Goal: Task Accomplishment & Management: Use online tool/utility

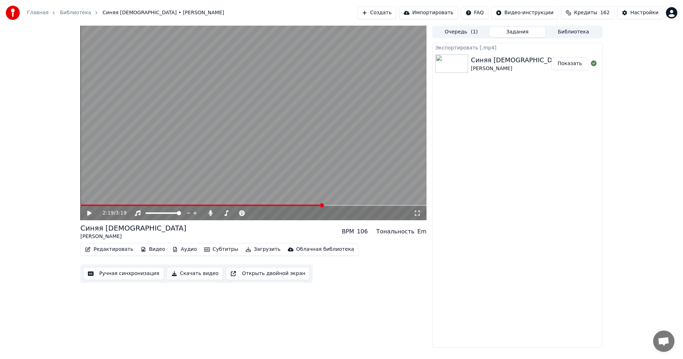
click at [396, 8] on button "Создать" at bounding box center [376, 12] width 39 height 13
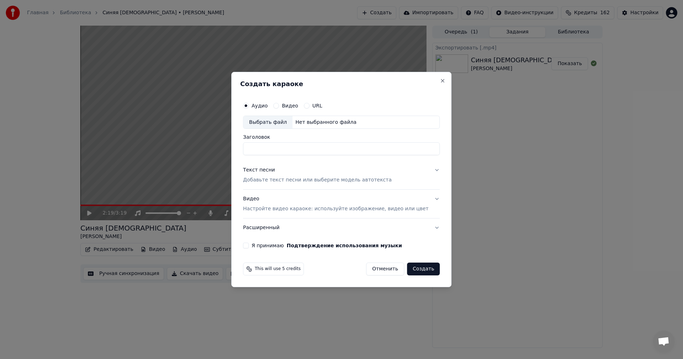
click at [270, 120] on div "Выбрать файл" at bounding box center [267, 122] width 49 height 13
type input "**********"
click at [298, 179] on p "Добавьте текст песни или выберите модель автотекста" at bounding box center [317, 180] width 149 height 7
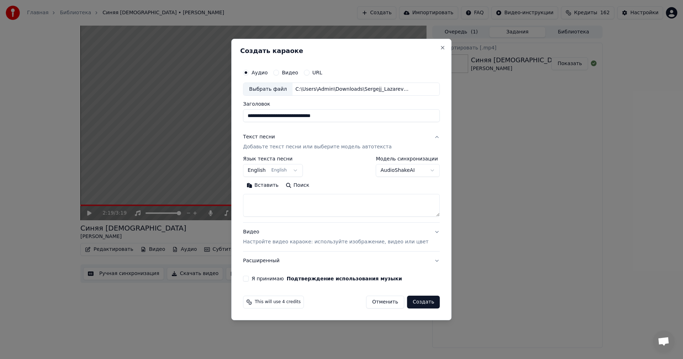
click at [297, 200] on textarea at bounding box center [341, 205] width 197 height 23
paste textarea "**********"
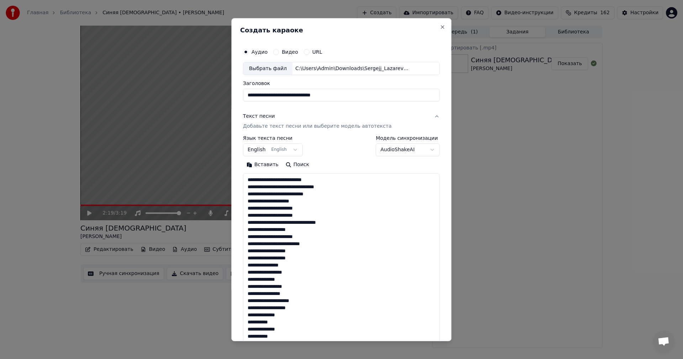
scroll to position [514, 0]
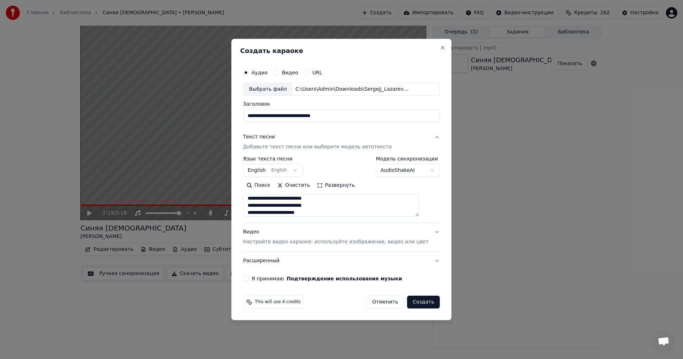
type textarea "**********"
click at [305, 244] on p "Настройте видео караоке: используйте изображение, видео или цвет" at bounding box center [335, 241] width 185 height 7
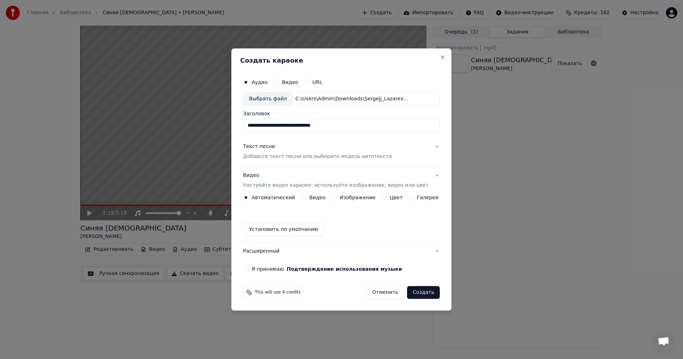
click at [332, 198] on div "Автоматический Видео Изображение Цвет Галерея" at bounding box center [340, 198] width 195 height 6
click at [335, 198] on button "Изображение" at bounding box center [334, 198] width 6 height 6
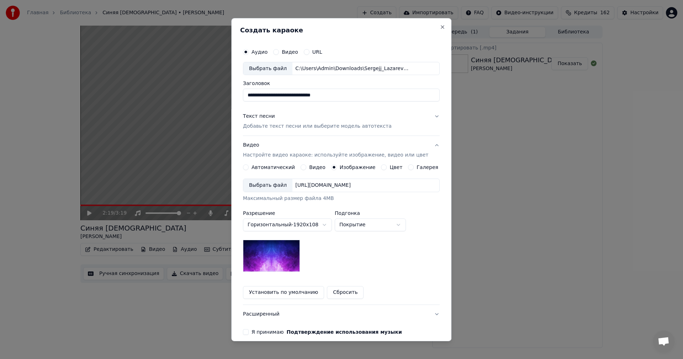
click at [262, 187] on div "Выбрать файл" at bounding box center [267, 185] width 49 height 13
click at [249, 333] on button "Я принимаю Подтверждение использования музыки" at bounding box center [246, 332] width 6 height 6
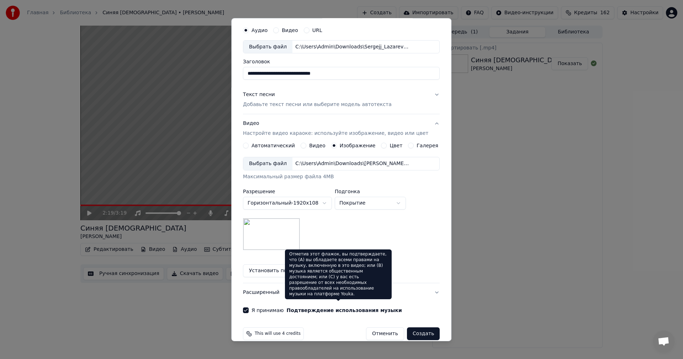
scroll to position [32, 0]
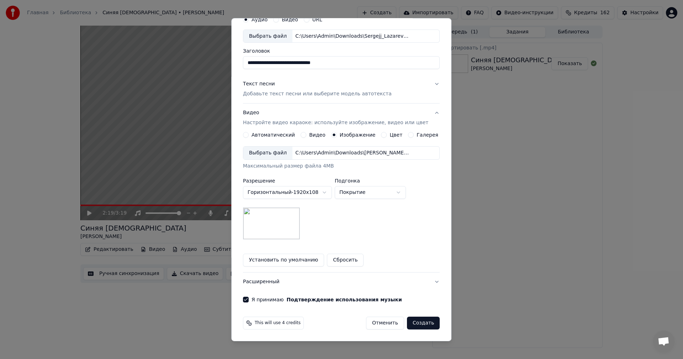
click at [411, 322] on button "Создать" at bounding box center [423, 323] width 33 height 13
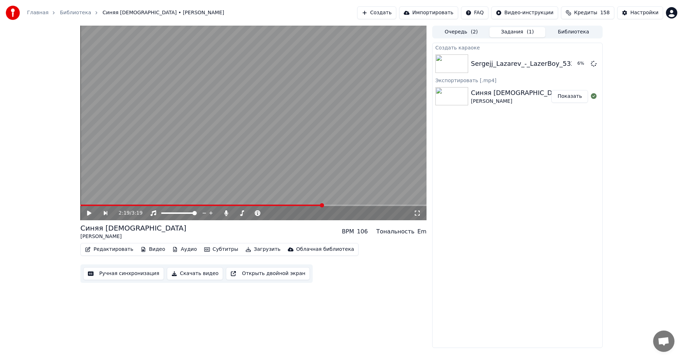
click at [392, 15] on button "Создать" at bounding box center [376, 12] width 39 height 13
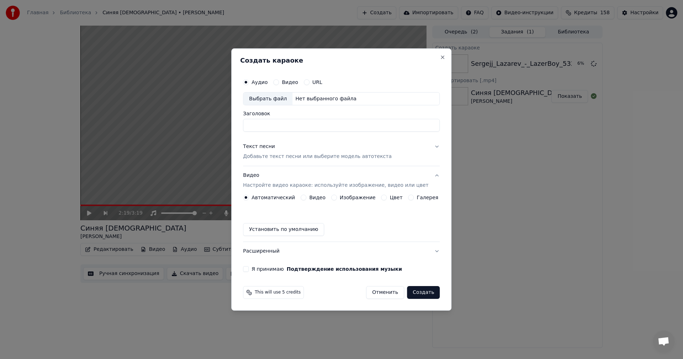
click at [280, 100] on div "Выбрать файл" at bounding box center [267, 98] width 49 height 13
type input "**********"
click at [299, 156] on p "Добавьте текст песни или выберите модель автотекста" at bounding box center [317, 156] width 149 height 7
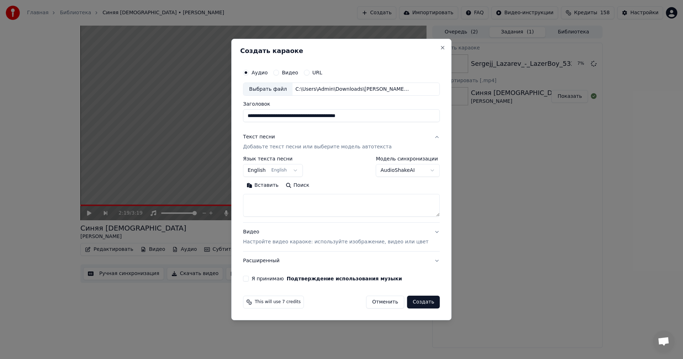
click at [304, 208] on textarea at bounding box center [341, 205] width 197 height 23
paste textarea "**********"
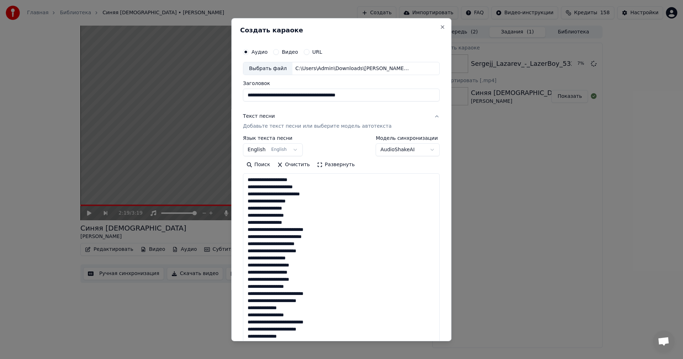
scroll to position [393, 0]
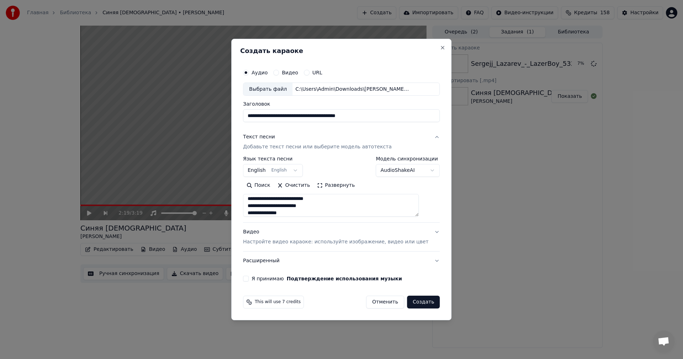
type textarea "**********"
click at [310, 242] on p "Настройте видео караоке: используйте изображение, видео или цвет" at bounding box center [335, 241] width 185 height 7
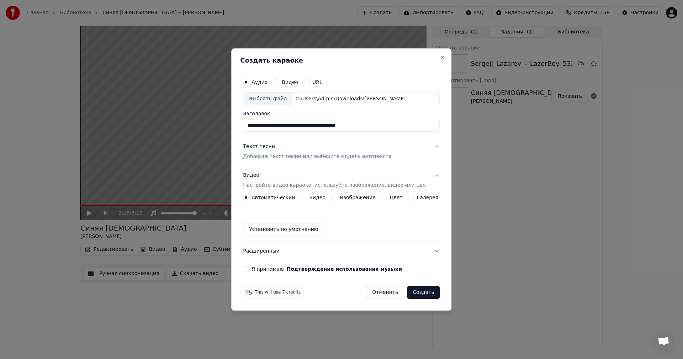
click at [336, 198] on button "Изображение" at bounding box center [334, 198] width 6 height 6
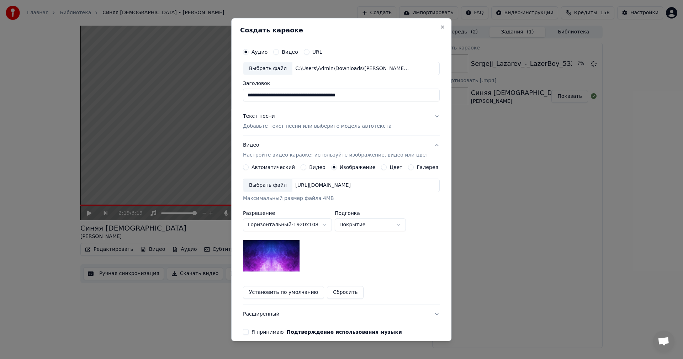
click at [261, 193] on div "Выбрать файл [URL][DOMAIN_NAME] Максимальный размер файла 4MB" at bounding box center [341, 190] width 197 height 23
click at [261, 186] on div "Выбрать файл" at bounding box center [267, 185] width 49 height 13
click at [249, 335] on button "Я принимаю Подтверждение использования музыки" at bounding box center [246, 332] width 6 height 6
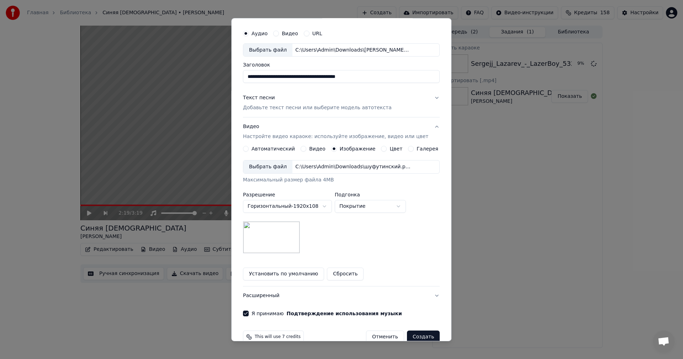
scroll to position [32, 0]
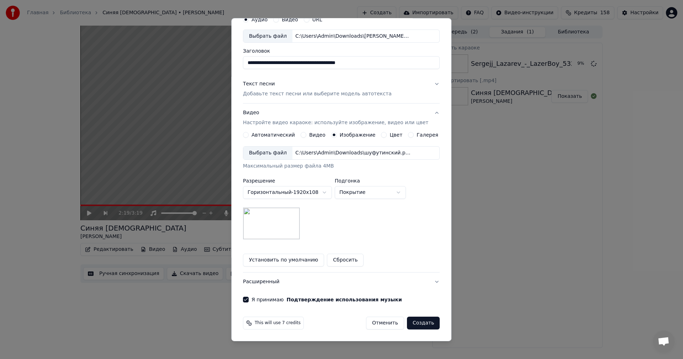
click at [409, 322] on button "Создать" at bounding box center [423, 323] width 33 height 13
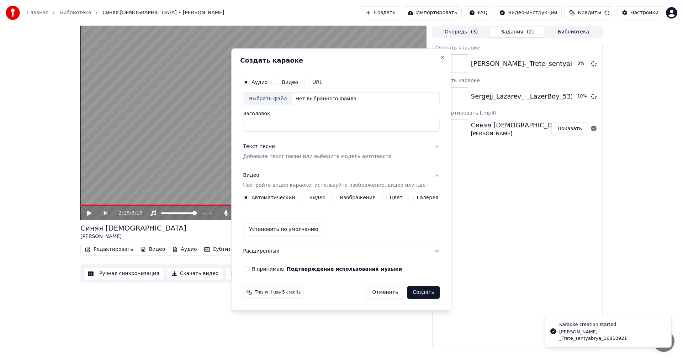
scroll to position [0, 0]
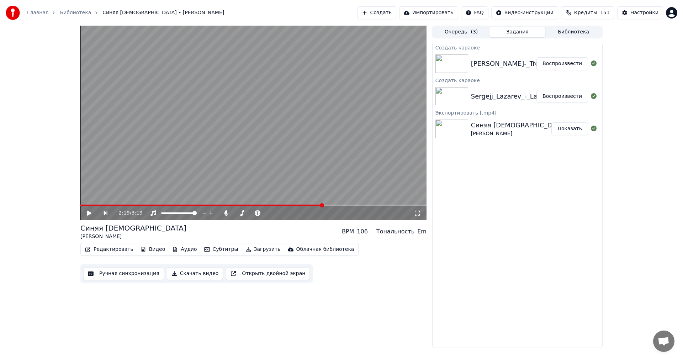
click at [561, 99] on button "Воспроизвести" at bounding box center [562, 96] width 52 height 13
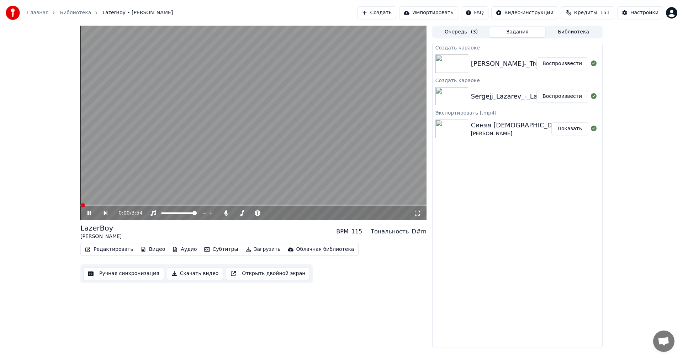
click at [119, 274] on button "Ручная синхронизация" at bounding box center [123, 273] width 81 height 13
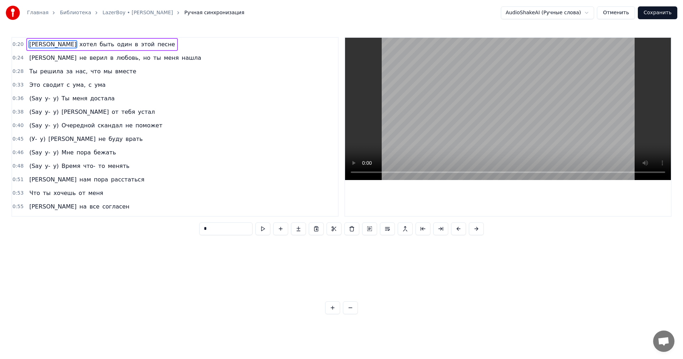
click at [393, 130] on video at bounding box center [508, 109] width 326 height 142
click at [488, 136] on video at bounding box center [508, 109] width 326 height 142
click at [384, 264] on div "am lazerboy for lie" at bounding box center [269, 260] width 255 height 35
type input "**********"
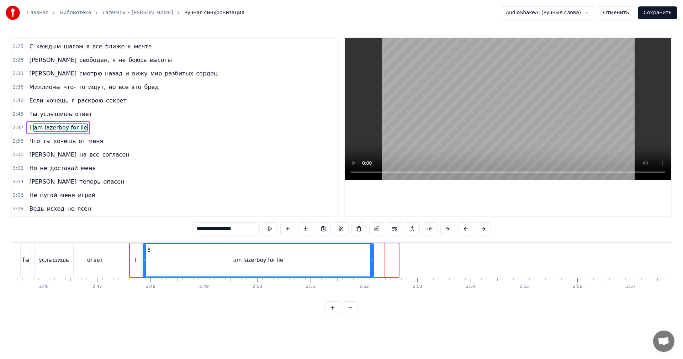
scroll to position [647, 0]
drag, startPoint x: 391, startPoint y: 259, endPoint x: 329, endPoint y: 259, distance: 62.2
click at [329, 259] on icon at bounding box center [328, 260] width 3 height 6
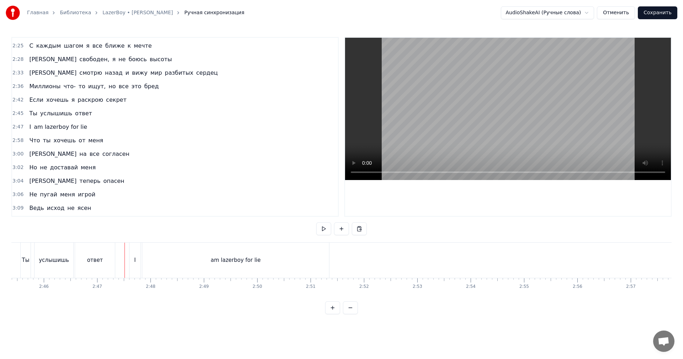
click at [519, 111] on video at bounding box center [508, 109] width 326 height 142
click at [173, 254] on div "am lazerboy for lie" at bounding box center [235, 260] width 187 height 35
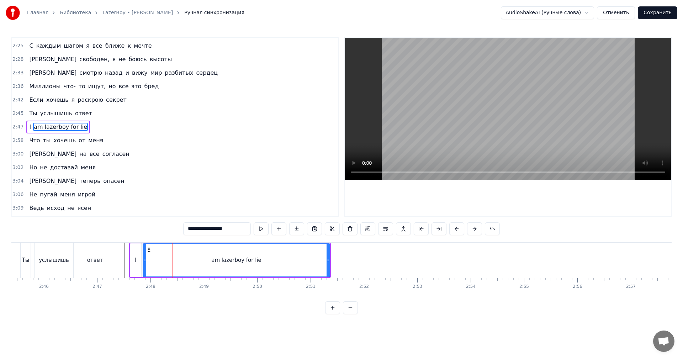
click at [506, 86] on video at bounding box center [508, 109] width 326 height 142
click at [505, 87] on video at bounding box center [508, 109] width 326 height 142
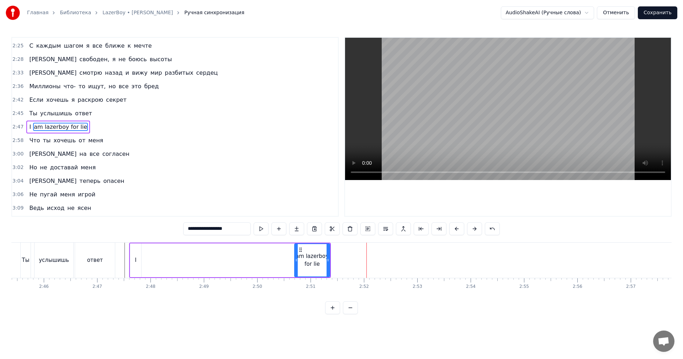
drag, startPoint x: 144, startPoint y: 264, endPoint x: 296, endPoint y: 264, distance: 151.5
click at [296, 264] on div at bounding box center [296, 260] width 3 height 32
click at [131, 258] on div "I" at bounding box center [135, 260] width 11 height 34
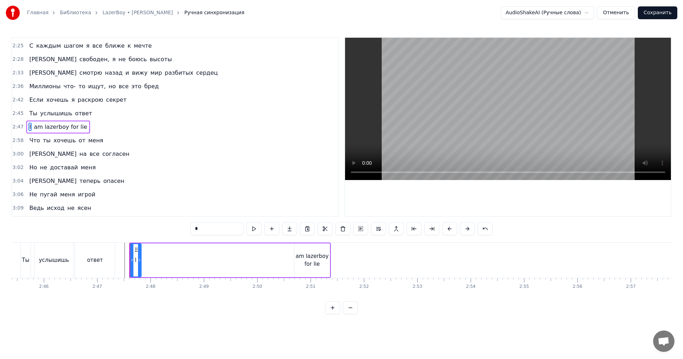
click at [206, 227] on input "*" at bounding box center [216, 228] width 53 height 13
drag, startPoint x: 139, startPoint y: 255, endPoint x: 151, endPoint y: 254, distance: 11.8
click at [151, 254] on div at bounding box center [151, 260] width 3 height 32
click at [308, 261] on div "am lazerboy for lie" at bounding box center [312, 260] width 35 height 16
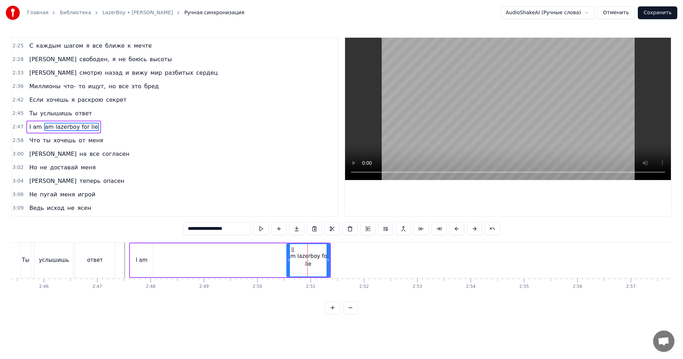
drag, startPoint x: 296, startPoint y: 262, endPoint x: 242, endPoint y: 263, distance: 54.1
click at [287, 264] on div at bounding box center [288, 260] width 3 height 32
click at [141, 263] on div "I am" at bounding box center [142, 260] width 12 height 8
type input "****"
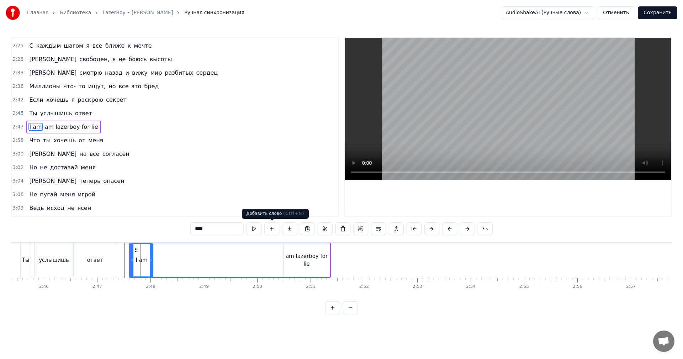
click at [274, 231] on button at bounding box center [271, 228] width 15 height 13
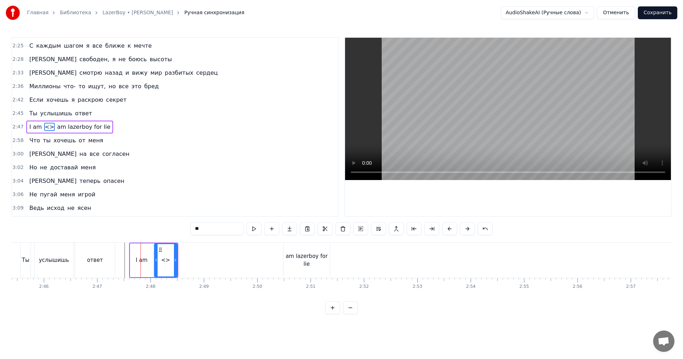
drag, startPoint x: 181, startPoint y: 230, endPoint x: 138, endPoint y: 229, distance: 43.8
click at [142, 230] on div "0:20 Я хотел быть один в этой песне 0:24 Я не верил в любовь, но ты меня нашла …" at bounding box center [341, 175] width 660 height 277
drag, startPoint x: 176, startPoint y: 264, endPoint x: 250, endPoint y: 266, distance: 74.0
click at [250, 266] on div at bounding box center [249, 260] width 3 height 32
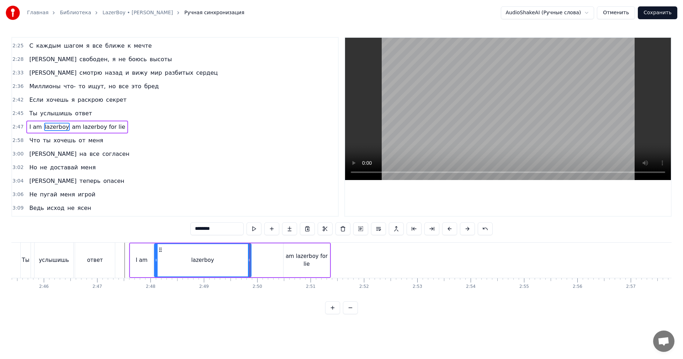
click at [301, 258] on div "am lazerboy for lie" at bounding box center [306, 260] width 46 height 16
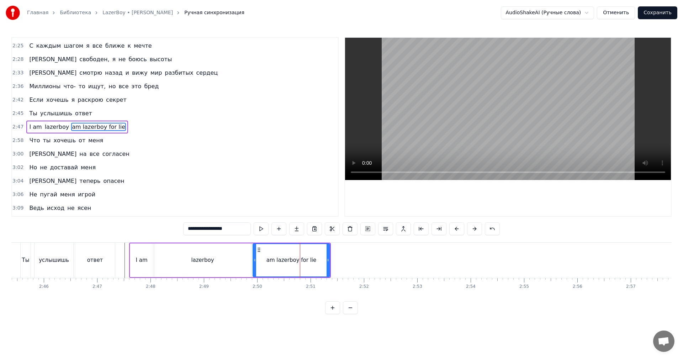
drag, startPoint x: 285, startPoint y: 258, endPoint x: 255, endPoint y: 260, distance: 30.6
click at [254, 260] on icon at bounding box center [254, 260] width 3 height 6
drag, startPoint x: 216, startPoint y: 227, endPoint x: 40, endPoint y: 232, distance: 175.4
click at [52, 230] on div "0:20 Я хотел быть один в этой песне 0:24 Я не верил в любовь, но ты меня нашла …" at bounding box center [341, 175] width 660 height 277
click at [106, 267] on div "ответ" at bounding box center [95, 260] width 40 height 35
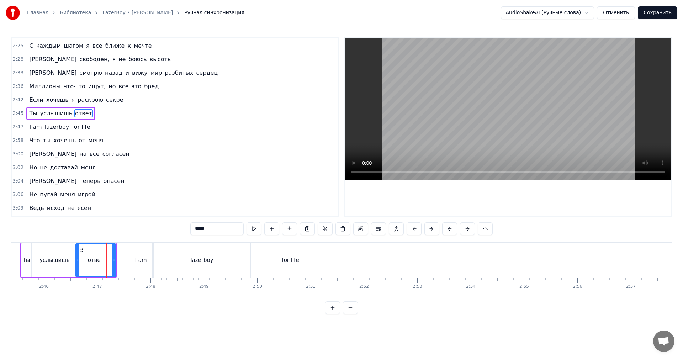
scroll to position [634, 0]
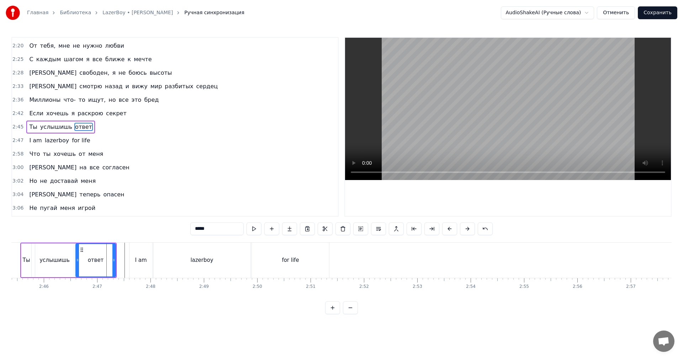
click at [546, 90] on video at bounding box center [508, 109] width 326 height 142
click at [542, 90] on video at bounding box center [508, 109] width 326 height 142
click at [226, 256] on div "lazerboy" at bounding box center [202, 260] width 97 height 35
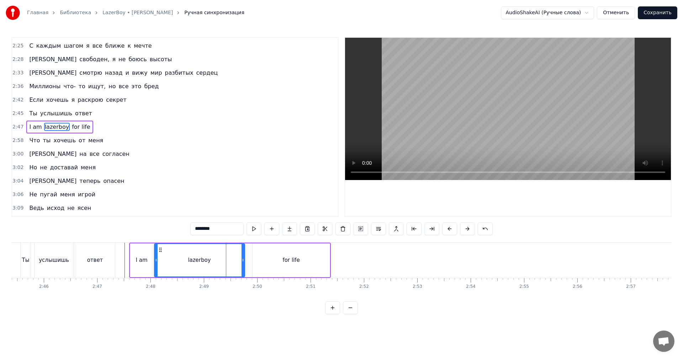
drag, startPoint x: 248, startPoint y: 257, endPoint x: 240, endPoint y: 258, distance: 8.0
click at [242, 258] on div at bounding box center [243, 260] width 3 height 32
click at [255, 256] on div "for life" at bounding box center [291, 260] width 77 height 34
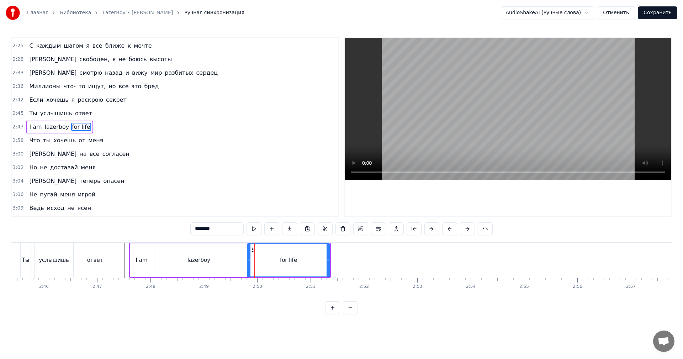
drag, startPoint x: 253, startPoint y: 256, endPoint x: 246, endPoint y: 257, distance: 7.5
click at [248, 257] on div at bounding box center [249, 260] width 3 height 32
click at [227, 258] on div "lazerboy" at bounding box center [198, 260] width 89 height 34
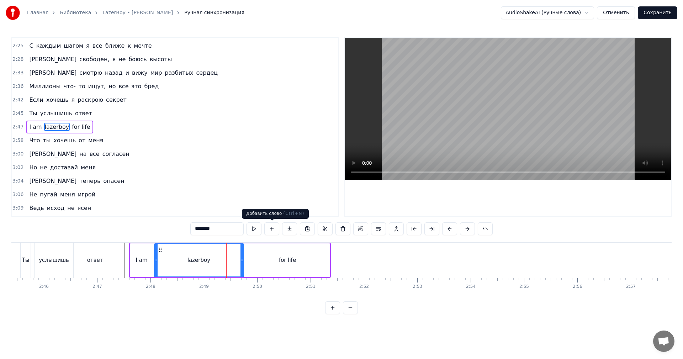
click at [523, 103] on video at bounding box center [508, 109] width 326 height 142
click at [208, 269] on div "lazerboy" at bounding box center [199, 260] width 89 height 32
click at [239, 258] on icon at bounding box center [239, 260] width 3 height 6
click at [214, 267] on div "lazerboy" at bounding box center [198, 260] width 86 height 32
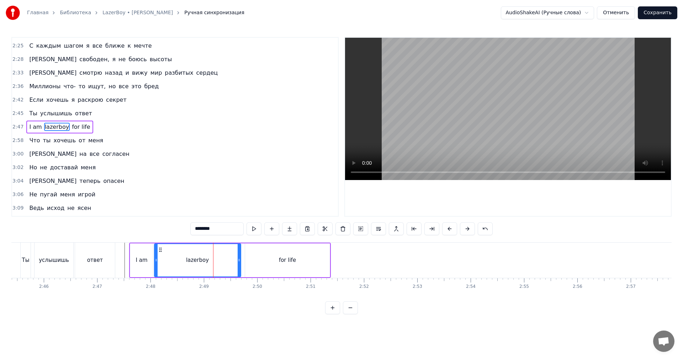
click at [529, 83] on video at bounding box center [508, 109] width 326 height 142
click at [273, 256] on div "for life" at bounding box center [287, 260] width 85 height 34
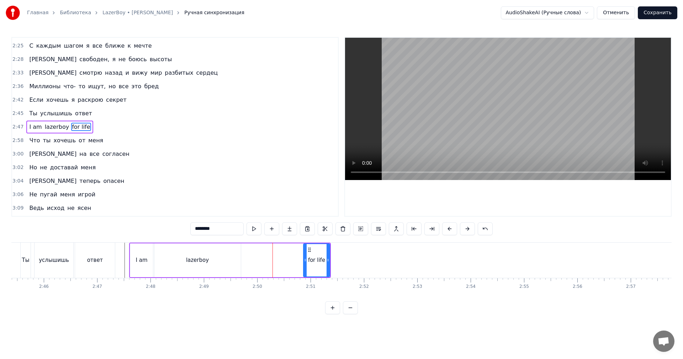
drag, startPoint x: 247, startPoint y: 262, endPoint x: 306, endPoint y: 261, distance: 58.4
click at [306, 261] on icon at bounding box center [305, 260] width 3 height 6
click at [234, 262] on div "lazerboy" at bounding box center [197, 260] width 86 height 34
type input "********"
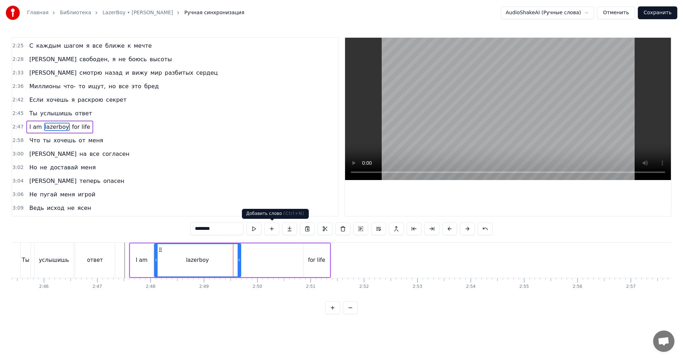
click at [273, 228] on button at bounding box center [271, 228] width 15 height 13
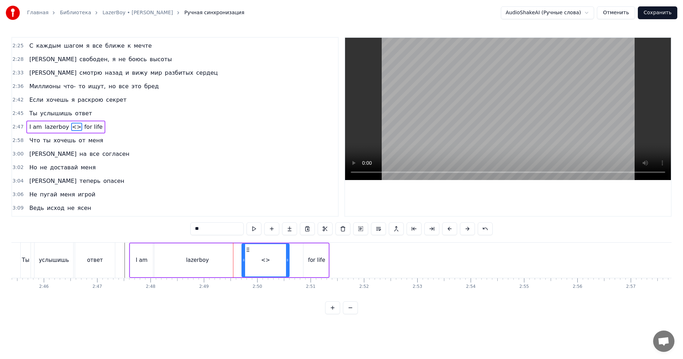
drag, startPoint x: 327, startPoint y: 258, endPoint x: 288, endPoint y: 260, distance: 38.8
click at [288, 260] on icon at bounding box center [287, 260] width 3 height 6
drag, startPoint x: 287, startPoint y: 260, endPoint x: 294, endPoint y: 259, distance: 7.7
click at [298, 259] on icon at bounding box center [297, 260] width 3 height 6
drag, startPoint x: 220, startPoint y: 232, endPoint x: 128, endPoint y: 229, distance: 92.5
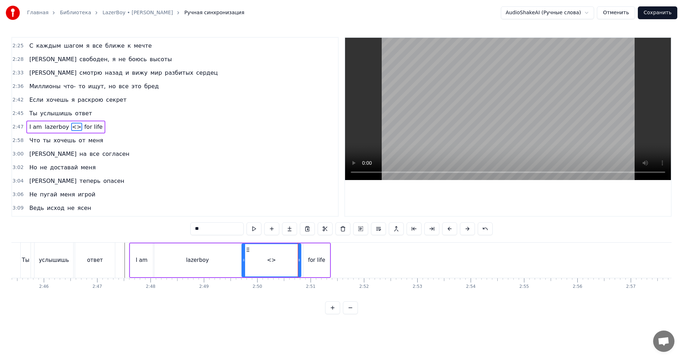
click at [128, 229] on div "0:20 Я хотел быть один в этой песне 0:24 Я не верил в любовь, но ты меня нашла …" at bounding box center [341, 175] width 660 height 277
click at [240, 260] on div "lazerboy" at bounding box center [197, 260] width 87 height 34
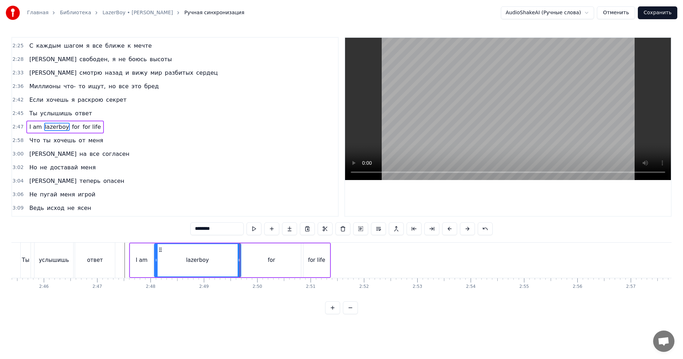
click at [541, 127] on video at bounding box center [508, 109] width 326 height 142
click at [281, 260] on div "for" at bounding box center [271, 260] width 59 height 34
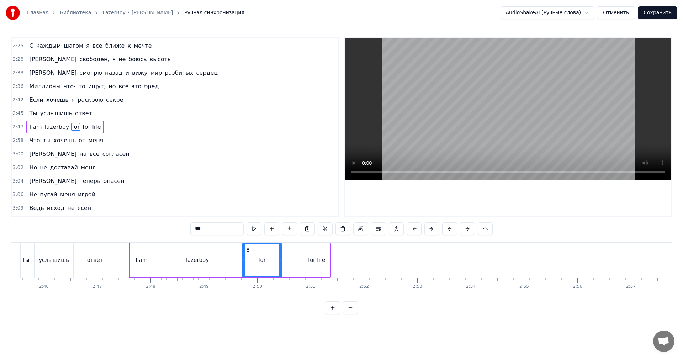
drag, startPoint x: 300, startPoint y: 257, endPoint x: 282, endPoint y: 261, distance: 18.2
click at [280, 261] on div at bounding box center [280, 260] width 3 height 32
click at [319, 258] on div "for life" at bounding box center [316, 260] width 17 height 8
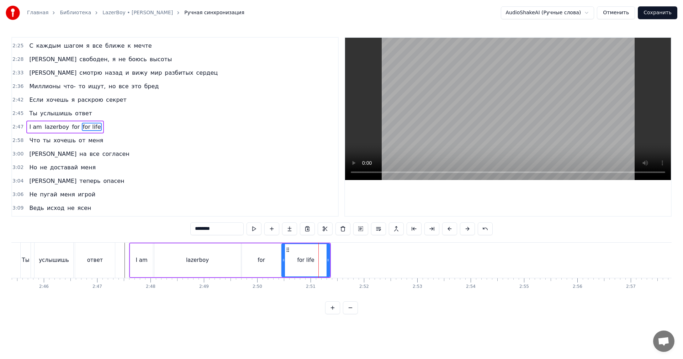
drag, startPoint x: 305, startPoint y: 261, endPoint x: 283, endPoint y: 262, distance: 22.1
click at [283, 262] on icon at bounding box center [283, 260] width 3 height 6
click at [301, 258] on div "for life" at bounding box center [305, 260] width 17 height 8
drag, startPoint x: 202, startPoint y: 226, endPoint x: 129, endPoint y: 228, distance: 72.9
click at [129, 228] on div "0:20 Я хотел быть один в этой песне 0:24 Я не верил в любовь, но ты меня нашла …" at bounding box center [341, 175] width 660 height 277
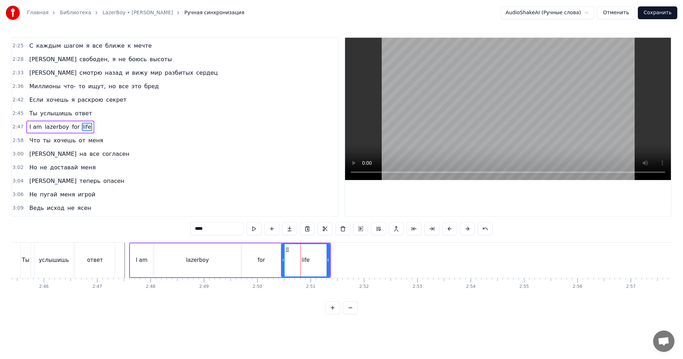
click at [212, 256] on div "lazerboy" at bounding box center [197, 260] width 86 height 34
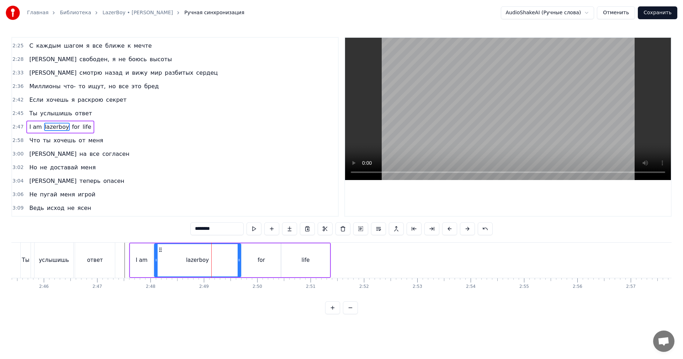
click at [577, 102] on video at bounding box center [508, 109] width 326 height 142
drag, startPoint x: 577, startPoint y: 102, endPoint x: 528, endPoint y: 129, distance: 55.4
click at [574, 103] on video at bounding box center [508, 109] width 326 height 142
click at [250, 265] on div "for" at bounding box center [261, 260] width 39 height 34
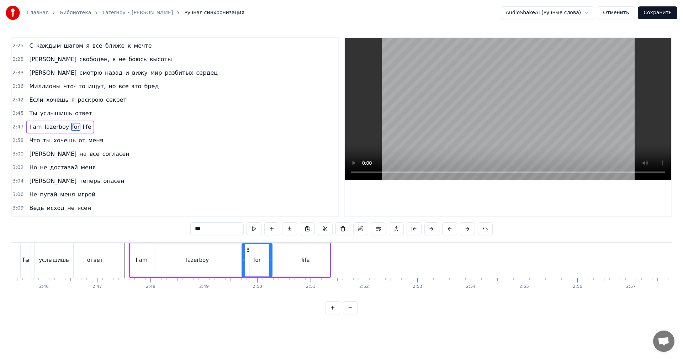
drag, startPoint x: 278, startPoint y: 259, endPoint x: 268, endPoint y: 263, distance: 11.0
click at [269, 263] on div at bounding box center [270, 260] width 3 height 32
click at [305, 257] on div "life" at bounding box center [306, 260] width 8 height 8
type input "****"
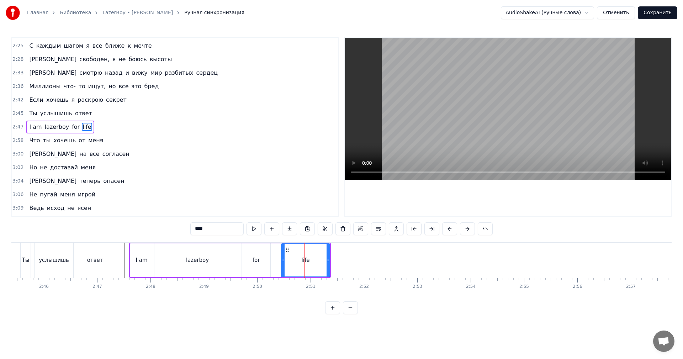
click at [278, 262] on div "I am lazerboy for life" at bounding box center [230, 260] width 202 height 35
click at [287, 259] on div "life" at bounding box center [305, 260] width 48 height 34
drag, startPoint x: 283, startPoint y: 260, endPoint x: 273, endPoint y: 265, distance: 11.6
click at [273, 265] on div at bounding box center [272, 260] width 3 height 32
click at [177, 262] on div "lazerboy" at bounding box center [197, 260] width 86 height 34
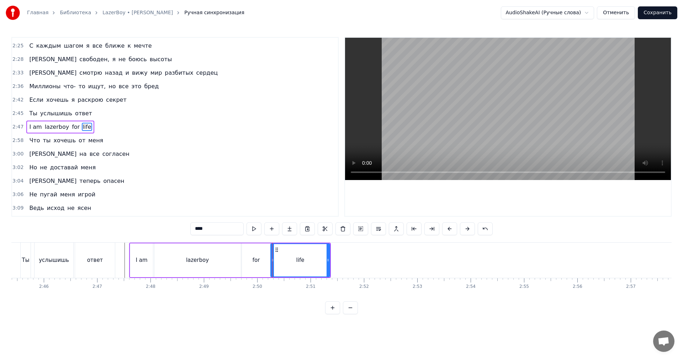
type input "********"
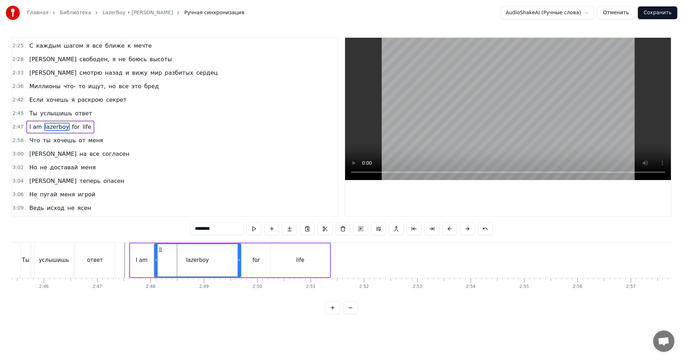
click at [500, 124] on video at bounding box center [508, 109] width 326 height 142
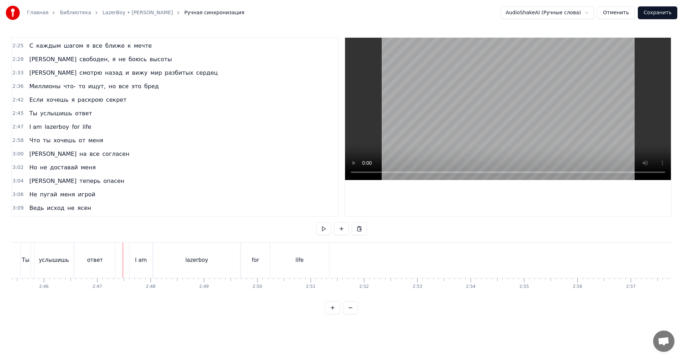
click at [483, 110] on video at bounding box center [508, 109] width 326 height 142
click at [197, 270] on div "lazerboy" at bounding box center [197, 260] width 86 height 35
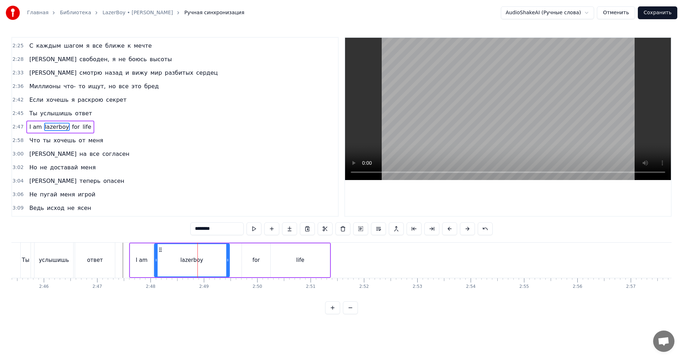
drag, startPoint x: 239, startPoint y: 264, endPoint x: 229, endPoint y: 266, distance: 10.7
click at [227, 267] on div at bounding box center [227, 260] width 3 height 32
click at [255, 258] on div "for" at bounding box center [256, 260] width 7 height 8
type input "***"
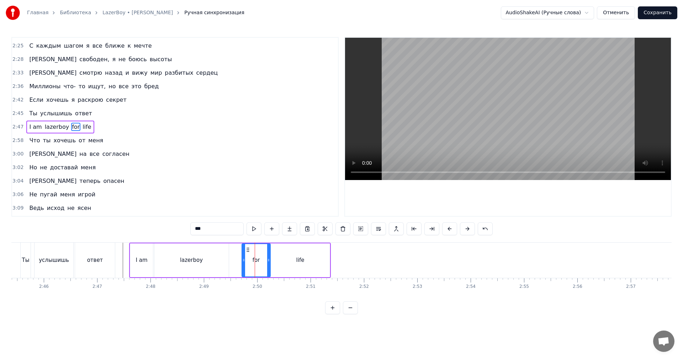
click at [241, 263] on div "I am lazerboy for life" at bounding box center [230, 260] width 202 height 35
click at [245, 261] on div "for" at bounding box center [256, 260] width 28 height 34
drag, startPoint x: 243, startPoint y: 261, endPoint x: 229, endPoint y: 265, distance: 14.2
click at [229, 265] on div at bounding box center [229, 260] width 3 height 32
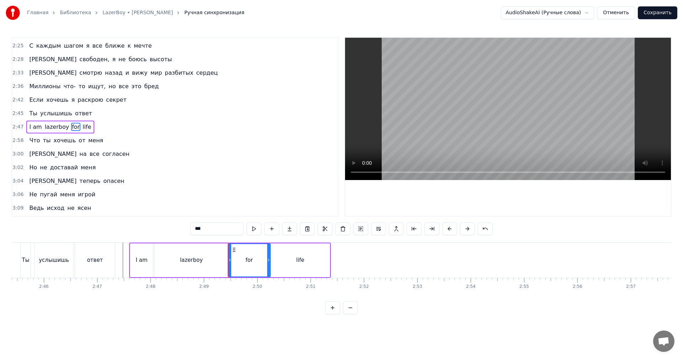
click at [157, 267] on div "lazerboy" at bounding box center [191, 260] width 74 height 34
type input "********"
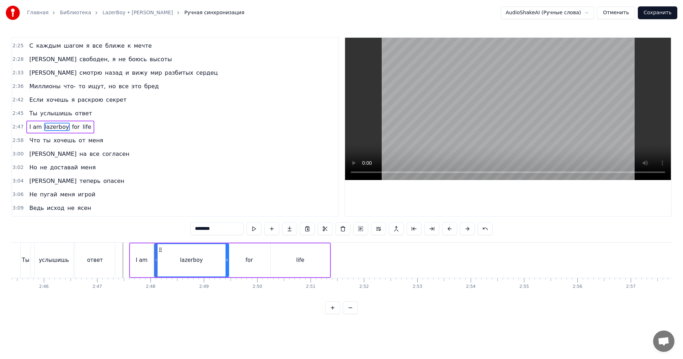
click at [497, 124] on video at bounding box center [508, 109] width 326 height 142
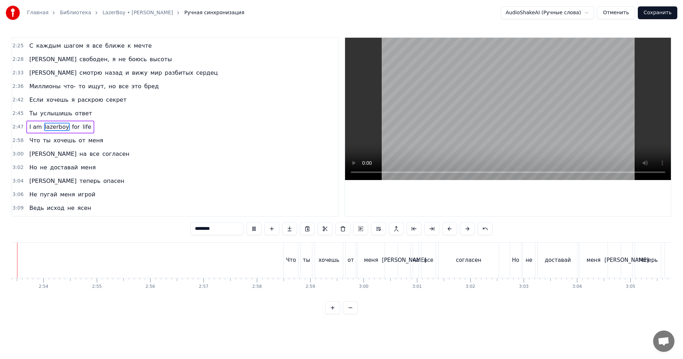
scroll to position [0, 9213]
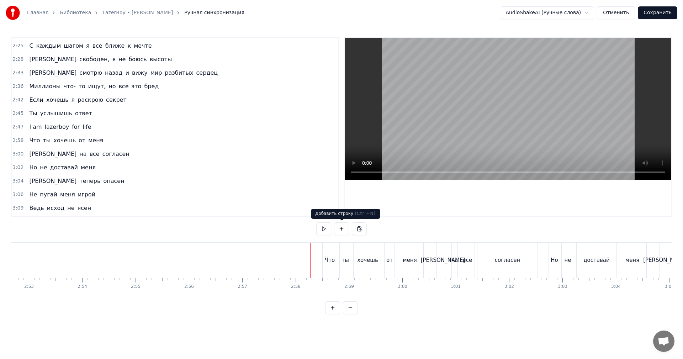
click at [466, 132] on video at bounding box center [508, 109] width 326 height 142
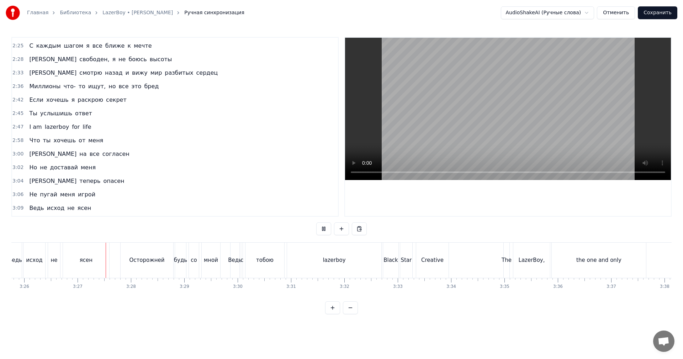
scroll to position [0, 11003]
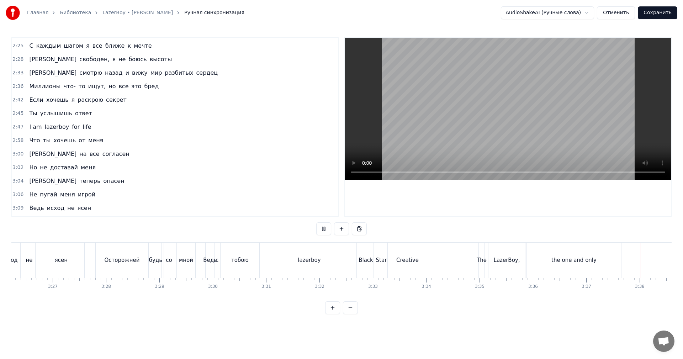
click at [535, 94] on video at bounding box center [508, 109] width 326 height 142
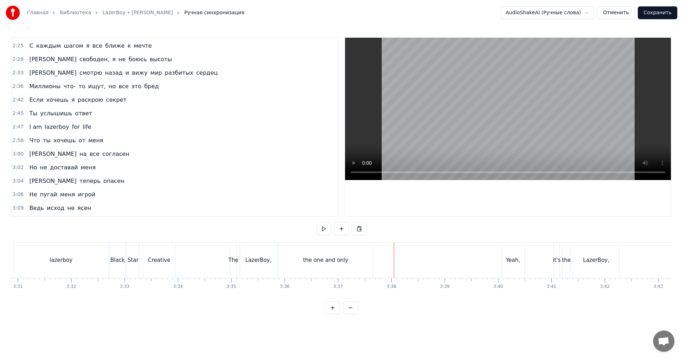
scroll to position [0, 11242]
click at [334, 261] on div "the one and only" at bounding box center [334, 260] width 45 height 8
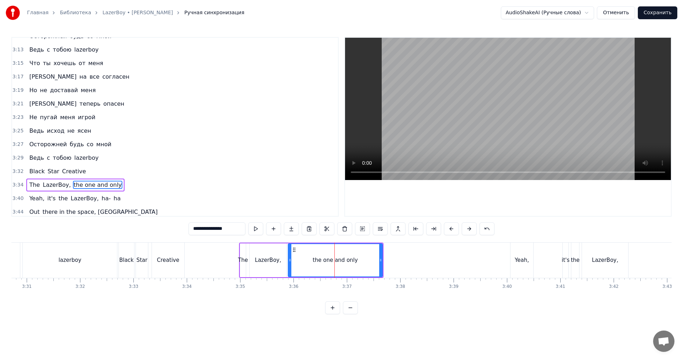
scroll to position [836, 0]
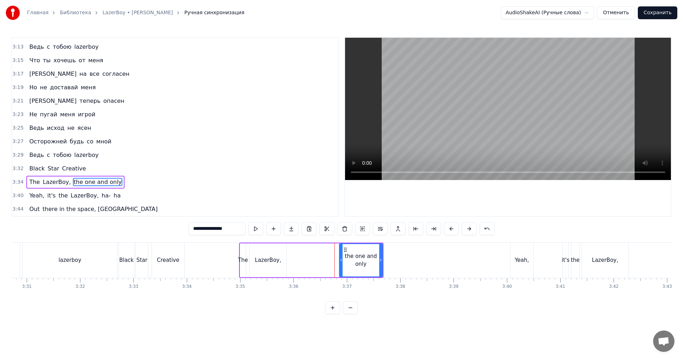
drag, startPoint x: 288, startPoint y: 262, endPoint x: 340, endPoint y: 263, distance: 51.2
click at [340, 263] on div at bounding box center [341, 260] width 3 height 32
drag, startPoint x: 324, startPoint y: 261, endPoint x: 415, endPoint y: 175, distance: 124.5
click at [326, 260] on div "The LazerBoy, the one and only" at bounding box center [311, 260] width 144 height 35
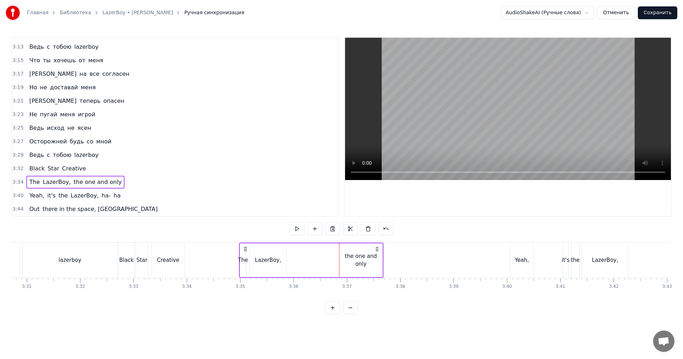
click at [465, 138] on video at bounding box center [508, 109] width 326 height 142
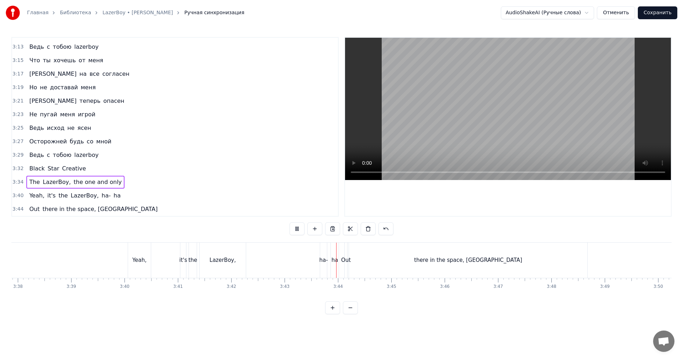
scroll to position [0, 11705]
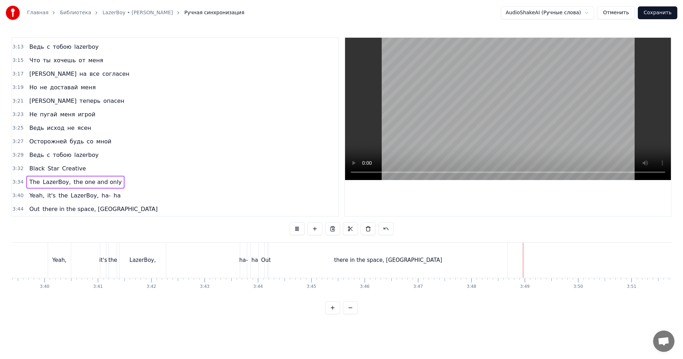
click at [486, 259] on div "there in the space, [GEOGRAPHIC_DATA]" at bounding box center [388, 260] width 238 height 35
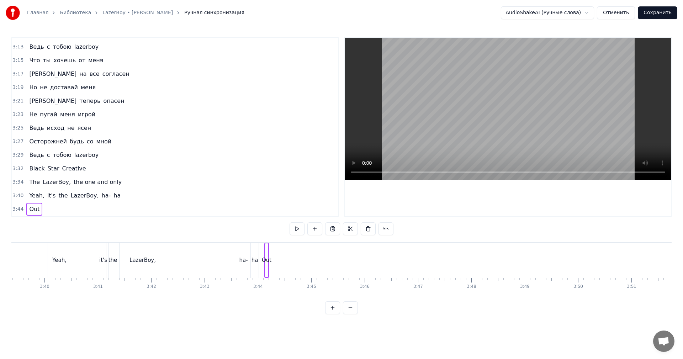
click at [12, 168] on div "3:32 Black Star Creative" at bounding box center [175, 169] width 326 height 14
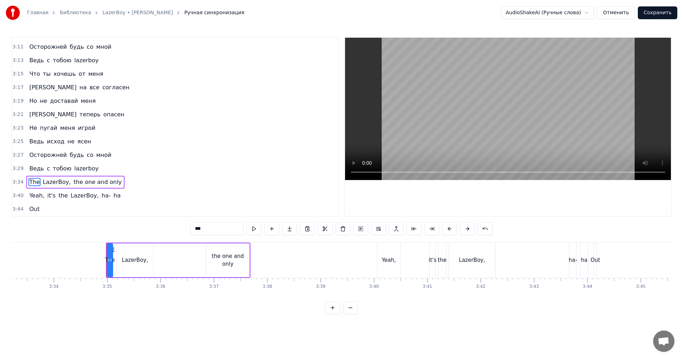
scroll to position [0, 11314]
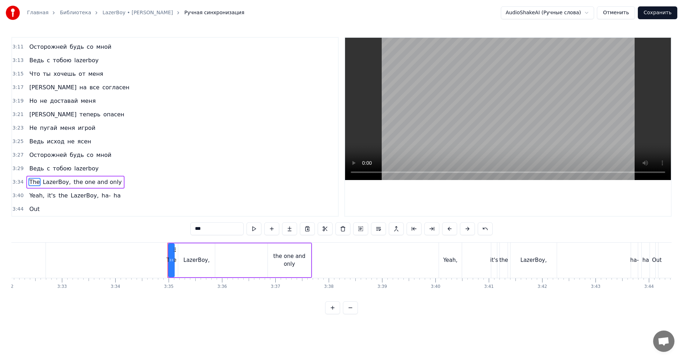
click at [15, 185] on span "3:34" at bounding box center [17, 182] width 11 height 7
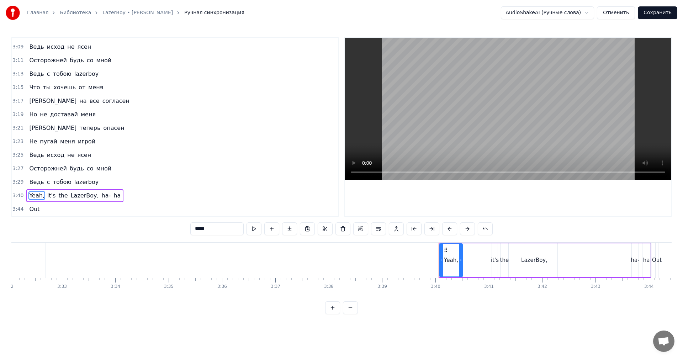
click at [14, 197] on span "3:40" at bounding box center [17, 195] width 11 height 7
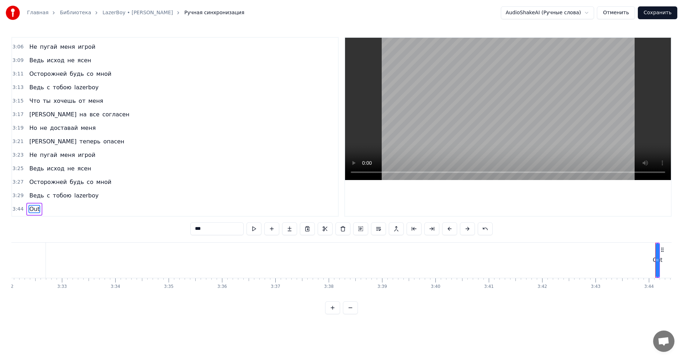
scroll to position [795, 0]
click at [16, 207] on span "3:44" at bounding box center [17, 209] width 11 height 7
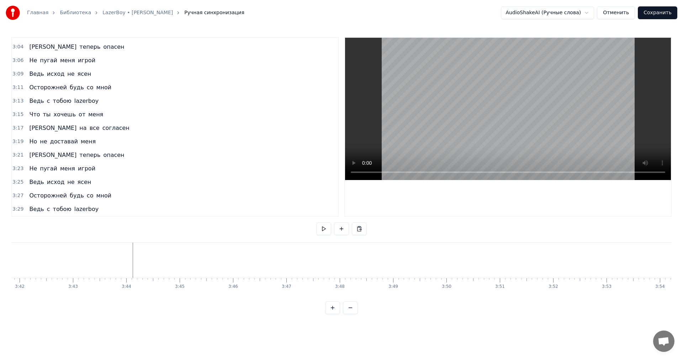
scroll to position [0, 11854]
click at [663, 10] on button "Сохранить" at bounding box center [657, 12] width 39 height 13
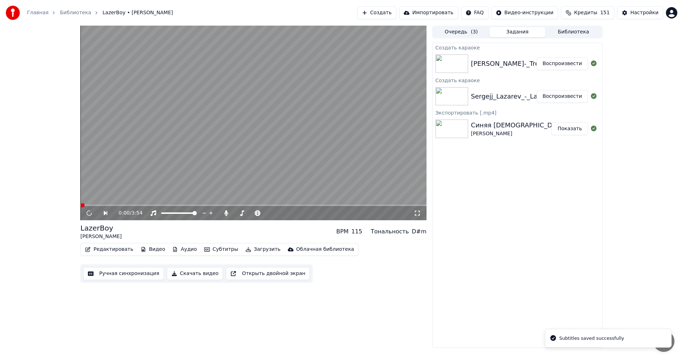
click at [565, 64] on button "Воспроизвести" at bounding box center [562, 63] width 52 height 13
click at [113, 275] on button "Ручная синхронизация" at bounding box center [123, 273] width 81 height 13
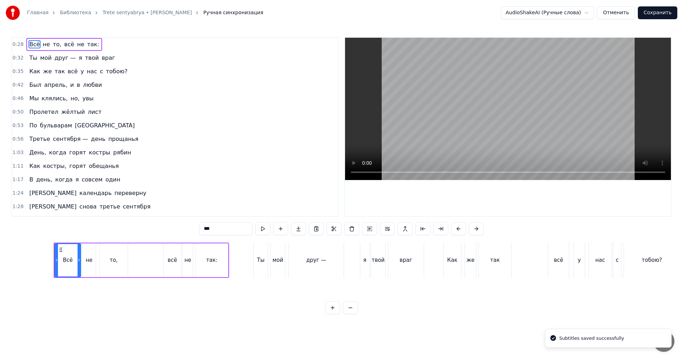
scroll to position [0, 1482]
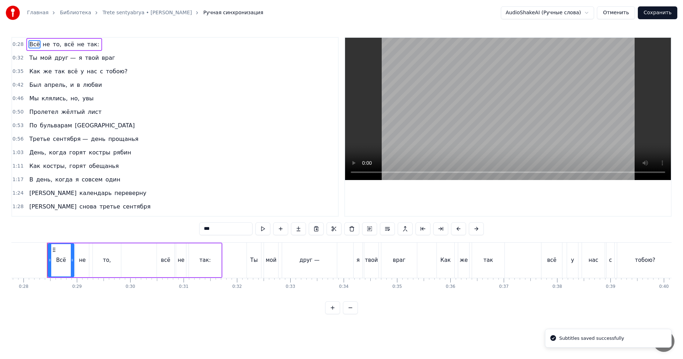
click at [423, 136] on video at bounding box center [508, 109] width 326 height 142
click at [425, 135] on video at bounding box center [508, 109] width 326 height 142
click at [616, 13] on button "Отменить" at bounding box center [616, 12] width 38 height 13
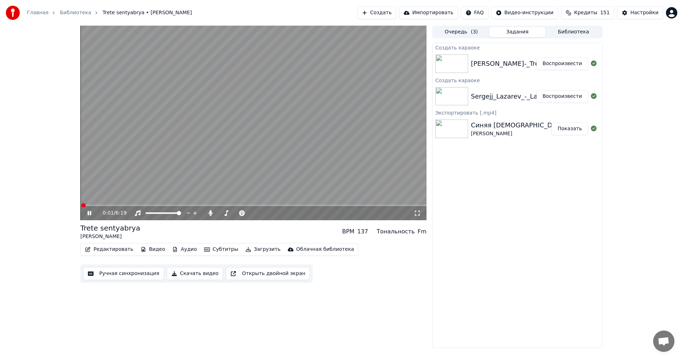
click at [237, 141] on video at bounding box center [253, 123] width 346 height 195
click at [135, 165] on video at bounding box center [253, 123] width 346 height 195
click at [100, 274] on button "Ручная синхронизация" at bounding box center [123, 273] width 81 height 13
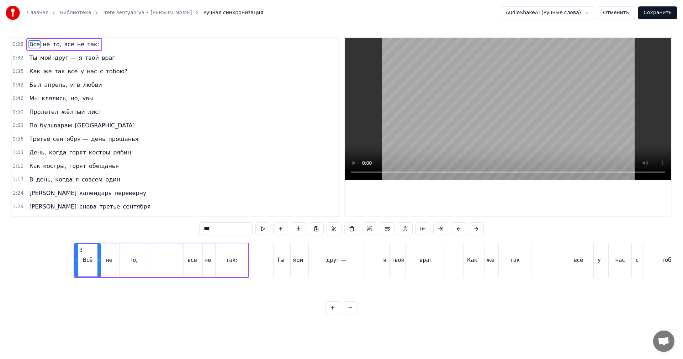
scroll to position [0, 1482]
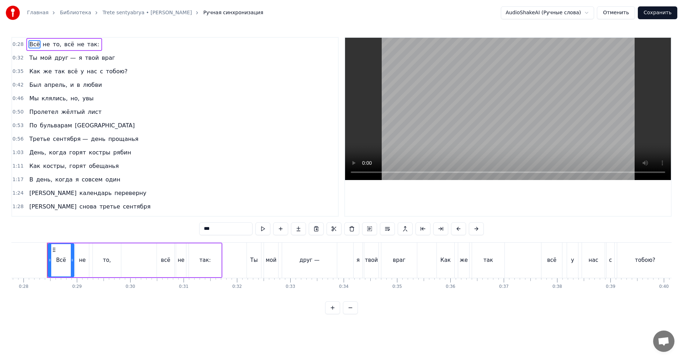
click at [457, 122] on video at bounding box center [508, 109] width 326 height 142
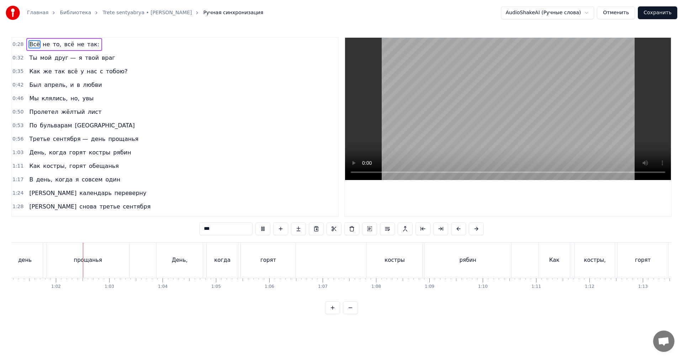
scroll to position [0, 3264]
click at [504, 126] on video at bounding box center [508, 109] width 326 height 142
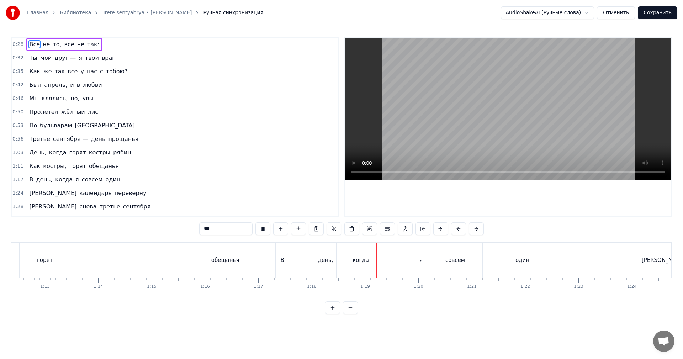
click at [498, 69] on video at bounding box center [508, 109] width 326 height 142
click at [285, 264] on div "В" at bounding box center [282, 260] width 13 height 35
type input "*"
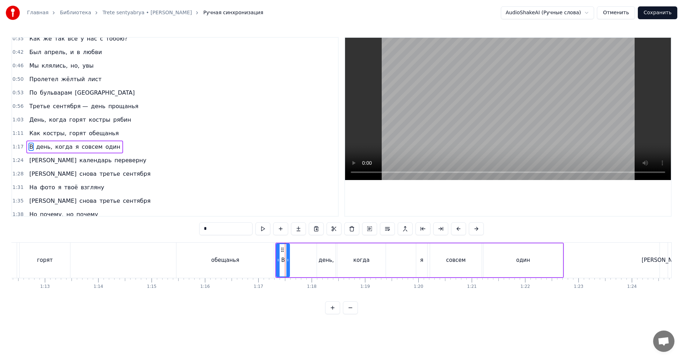
scroll to position [53, 0]
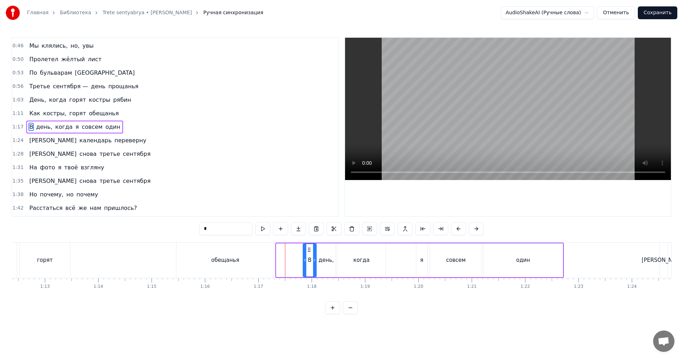
drag, startPoint x: 285, startPoint y: 250, endPoint x: 310, endPoint y: 249, distance: 25.3
click at [310, 249] on icon at bounding box center [309, 250] width 6 height 6
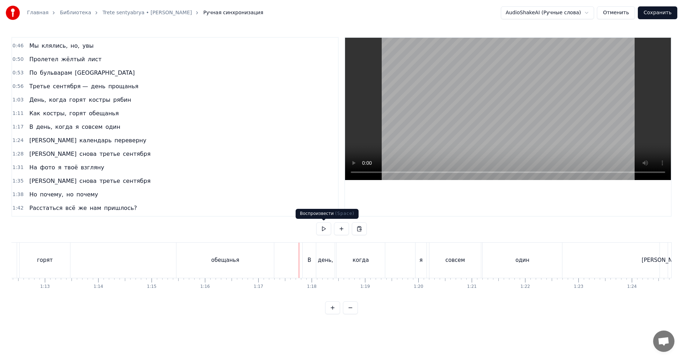
click at [432, 133] on video at bounding box center [508, 109] width 326 height 142
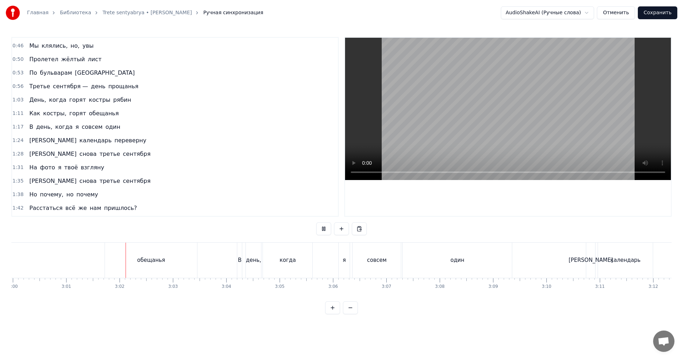
scroll to position [0, 9676]
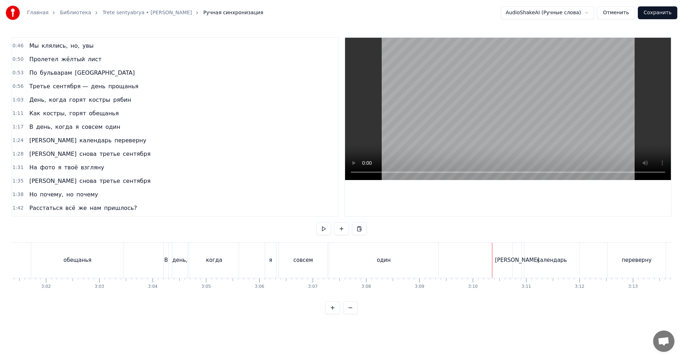
click at [514, 117] on video at bounding box center [508, 109] width 326 height 142
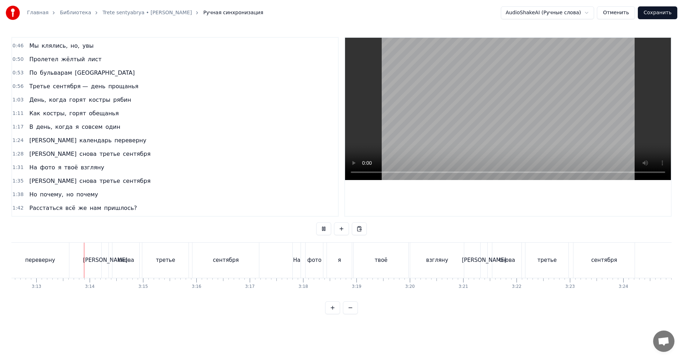
scroll to position [0, 10273]
click at [463, 127] on video at bounding box center [508, 109] width 326 height 142
click at [380, 268] on div "твоё" at bounding box center [380, 260] width 55 height 35
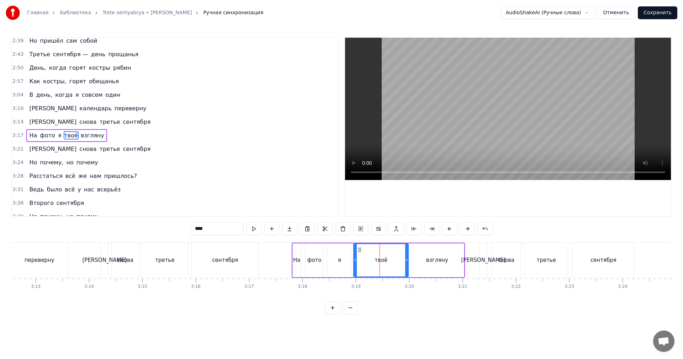
scroll to position [404, 0]
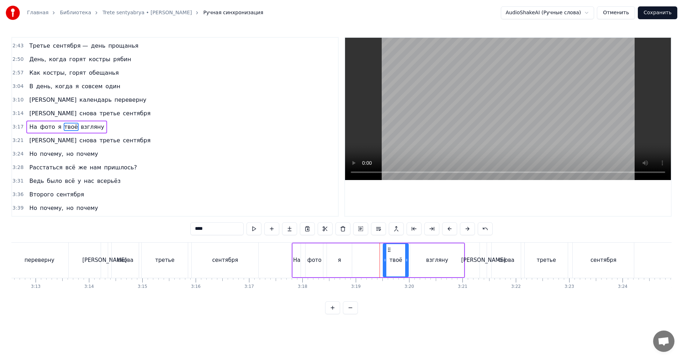
drag, startPoint x: 356, startPoint y: 267, endPoint x: 386, endPoint y: 266, distance: 29.6
click at [386, 266] on div at bounding box center [384, 260] width 3 height 32
drag, startPoint x: 373, startPoint y: 264, endPoint x: 404, endPoint y: 222, distance: 51.7
click at [374, 264] on div "На фото я твоё взгляну" at bounding box center [378, 260] width 173 height 35
click at [474, 121] on video at bounding box center [508, 109] width 326 height 142
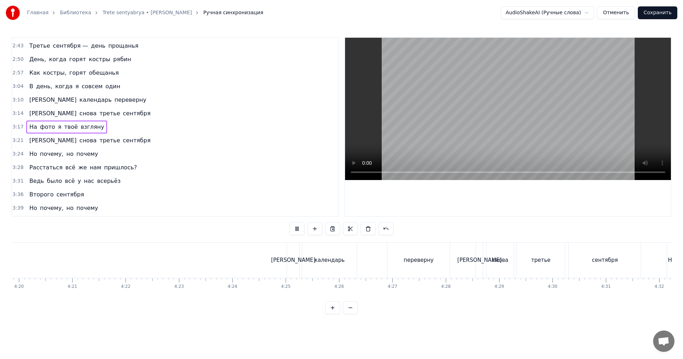
scroll to position [0, 13798]
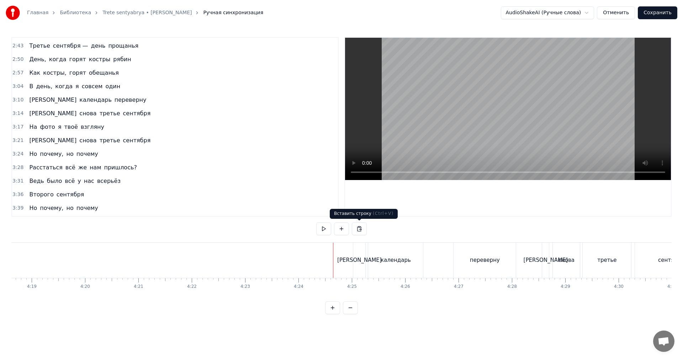
click at [510, 123] on video at bounding box center [508, 109] width 326 height 142
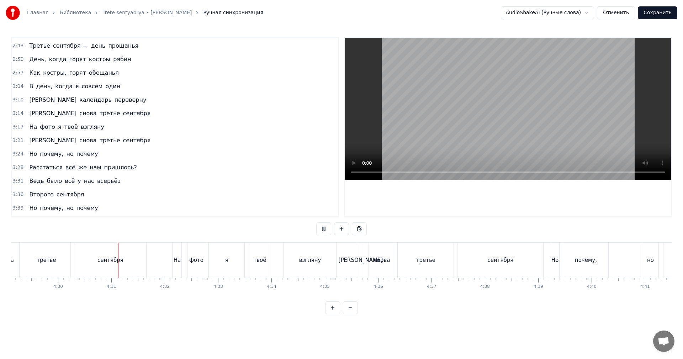
scroll to position [0, 14393]
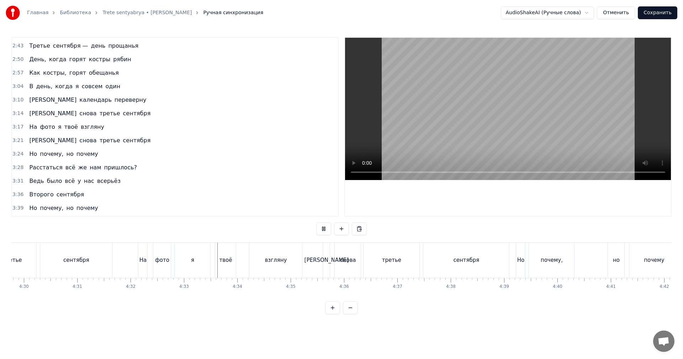
click at [539, 126] on video at bounding box center [508, 109] width 326 height 142
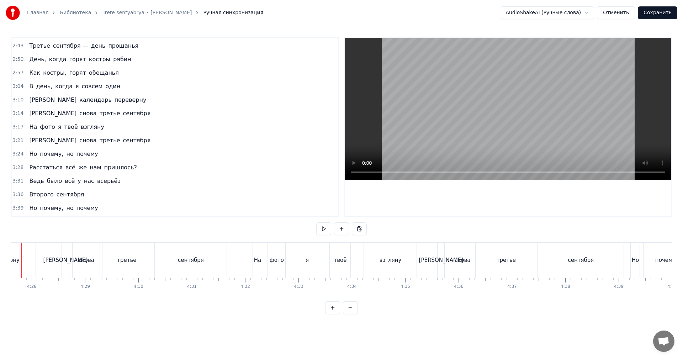
scroll to position [0, 14252]
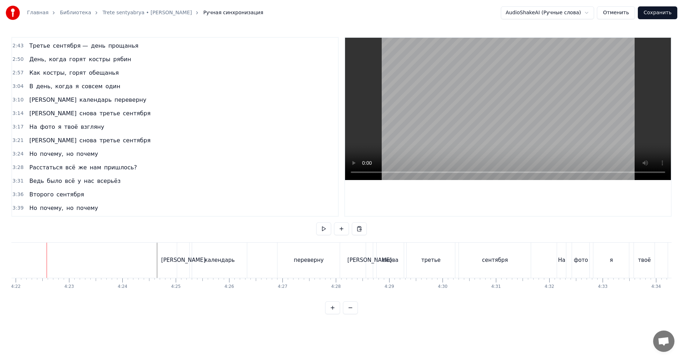
click at [566, 138] on video at bounding box center [508, 109] width 326 height 142
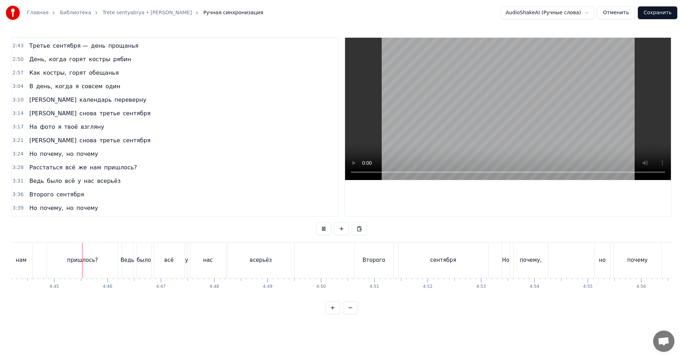
scroll to position [0, 15163]
click at [579, 97] on video at bounding box center [508, 109] width 326 height 142
click at [578, 96] on video at bounding box center [508, 109] width 326 height 142
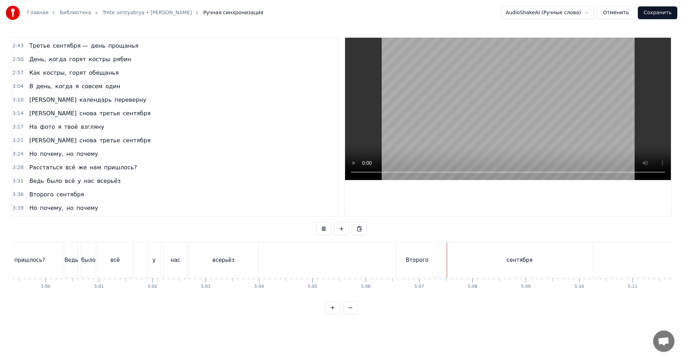
scroll to position [0, 16084]
click at [654, 13] on button "Сохранить" at bounding box center [657, 12] width 39 height 13
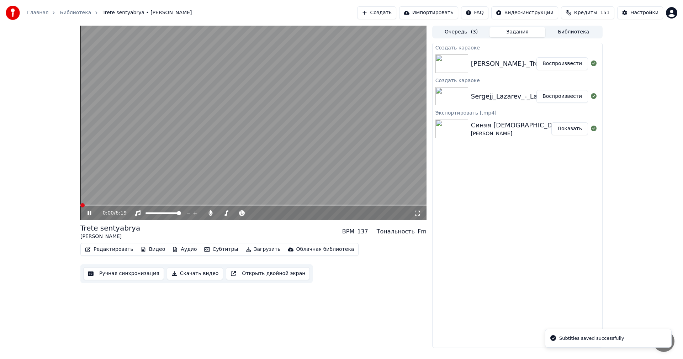
click at [281, 125] on video at bounding box center [253, 123] width 346 height 195
click at [558, 98] on button "Воспроизвести" at bounding box center [562, 96] width 52 height 13
click at [196, 274] on button "Скачать видео" at bounding box center [195, 273] width 57 height 13
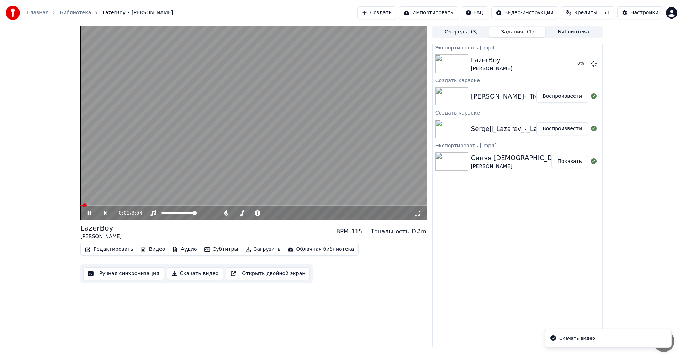
click at [553, 92] on button "Воспроизвести" at bounding box center [562, 96] width 52 height 13
click at [184, 271] on button "Скачать видео" at bounding box center [195, 273] width 57 height 13
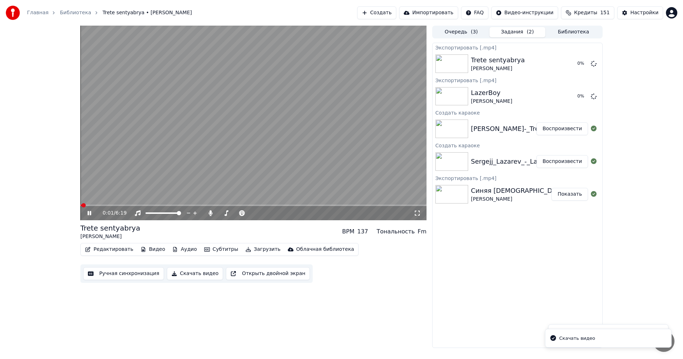
click at [325, 113] on video at bounding box center [253, 123] width 346 height 195
